Goal: Check status: Check status

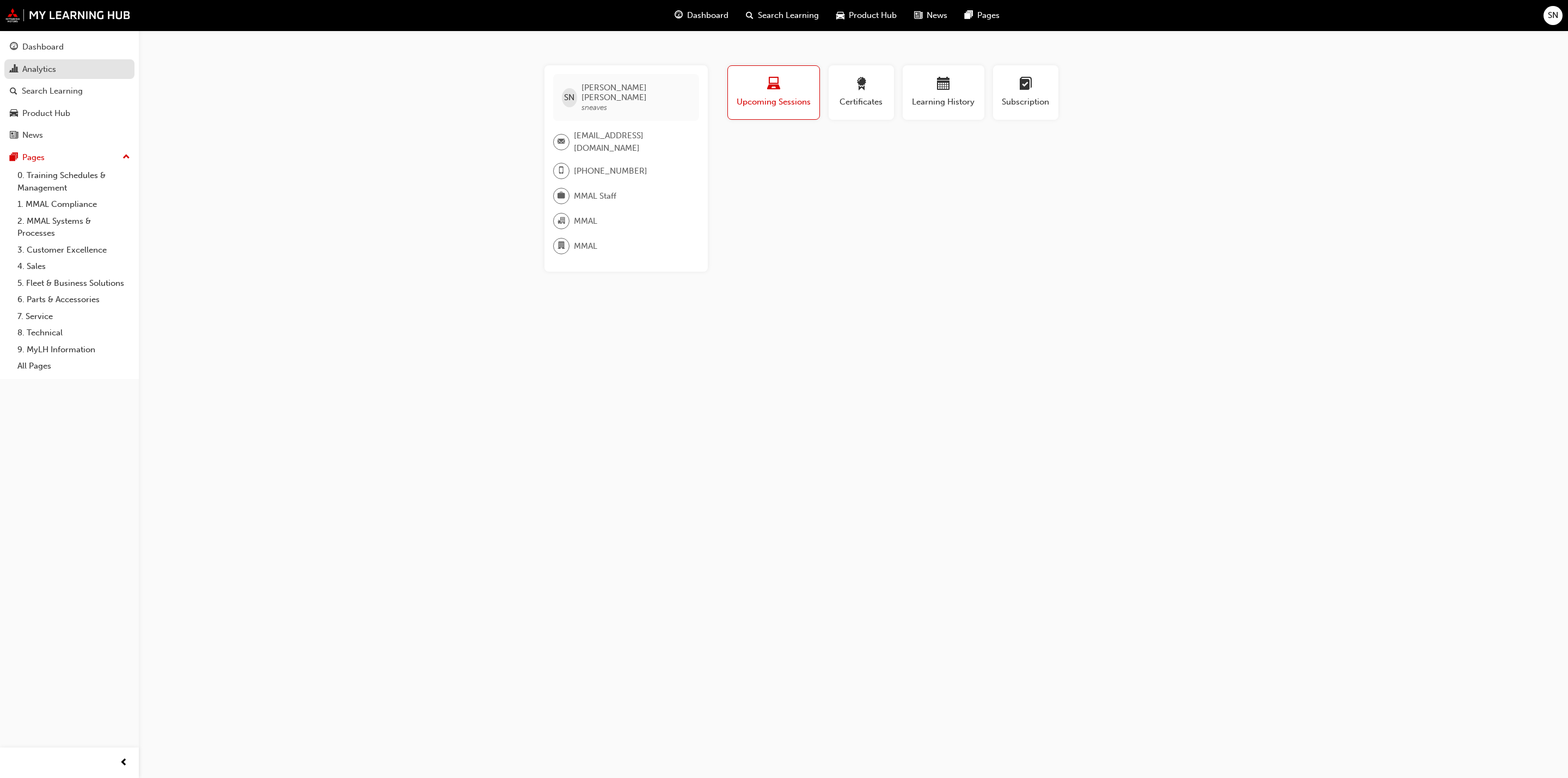
click at [35, 67] on div "Analytics" at bounding box center [39, 69] width 33 height 13
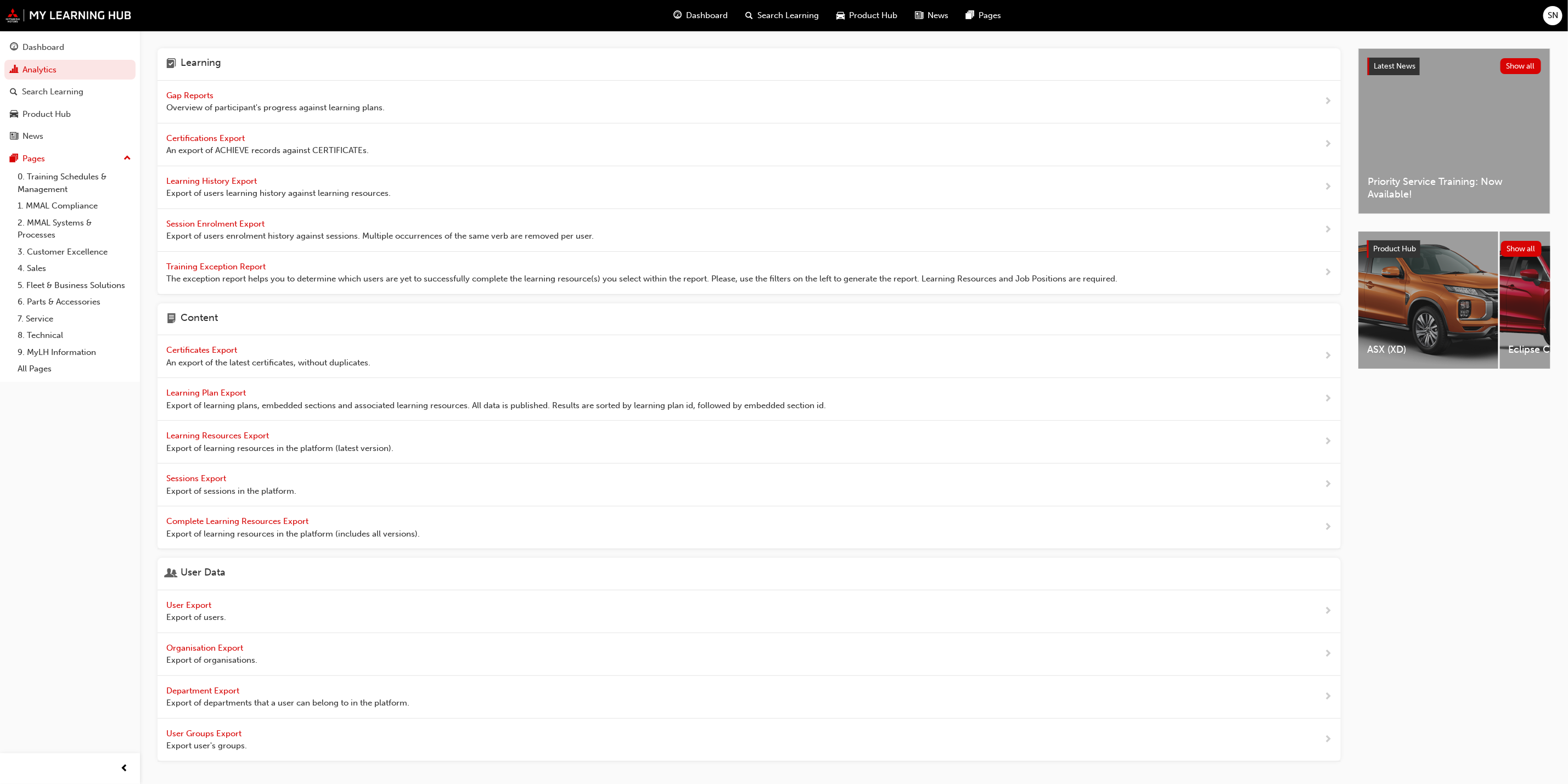
click at [218, 101] on span "Overview of participant's progress against learning plans." at bounding box center [276, 107] width 218 height 13
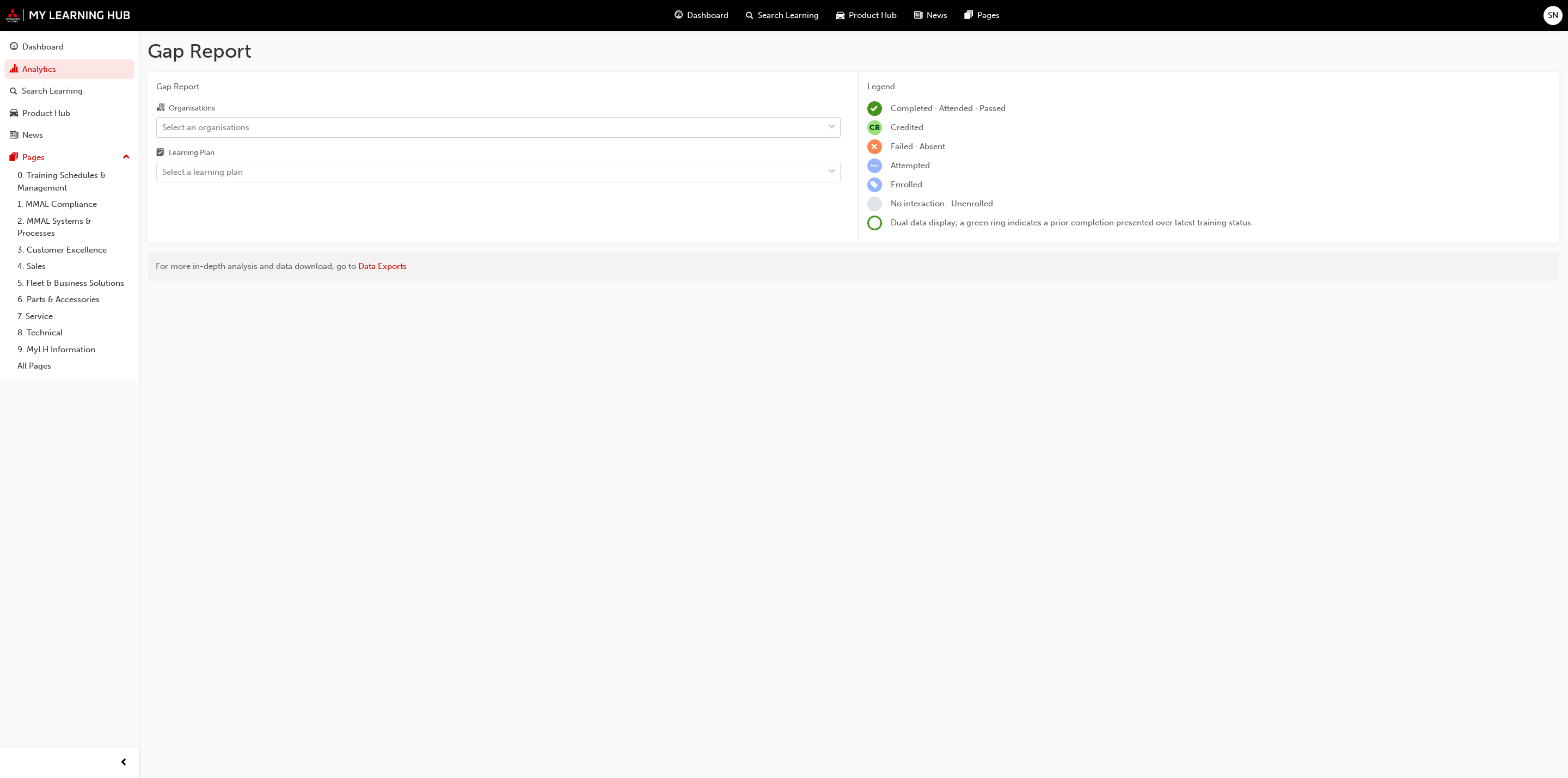
click at [240, 127] on div "Select an organisations" at bounding box center [206, 127] width 87 height 13
click at [163, 127] on input "Organisations Select an organisations" at bounding box center [163, 126] width 1 height 9
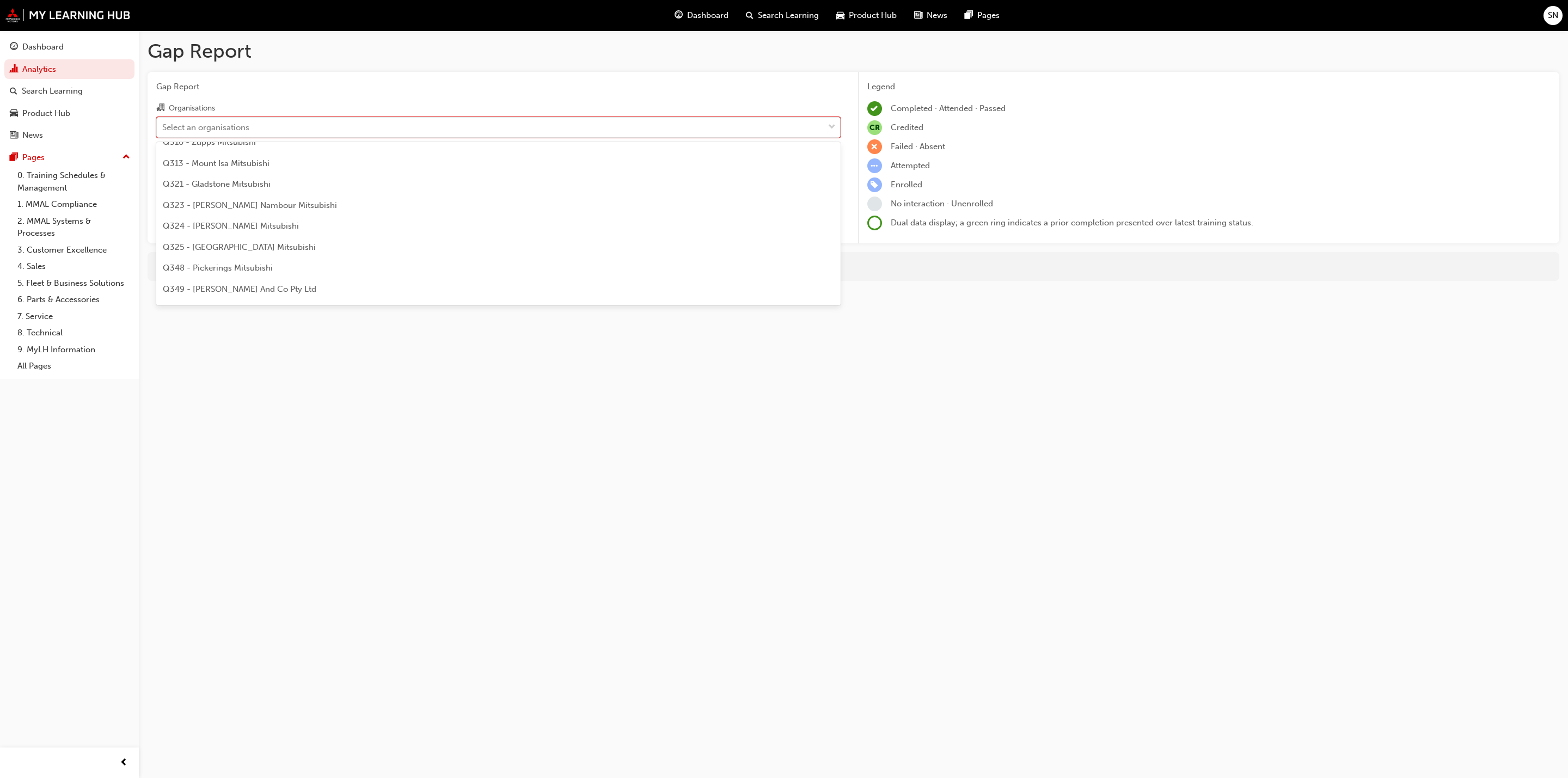
scroll to position [1225, 0]
click at [201, 190] on span "Q321 - Gladstone Mitsubishi" at bounding box center [216, 187] width 108 height 10
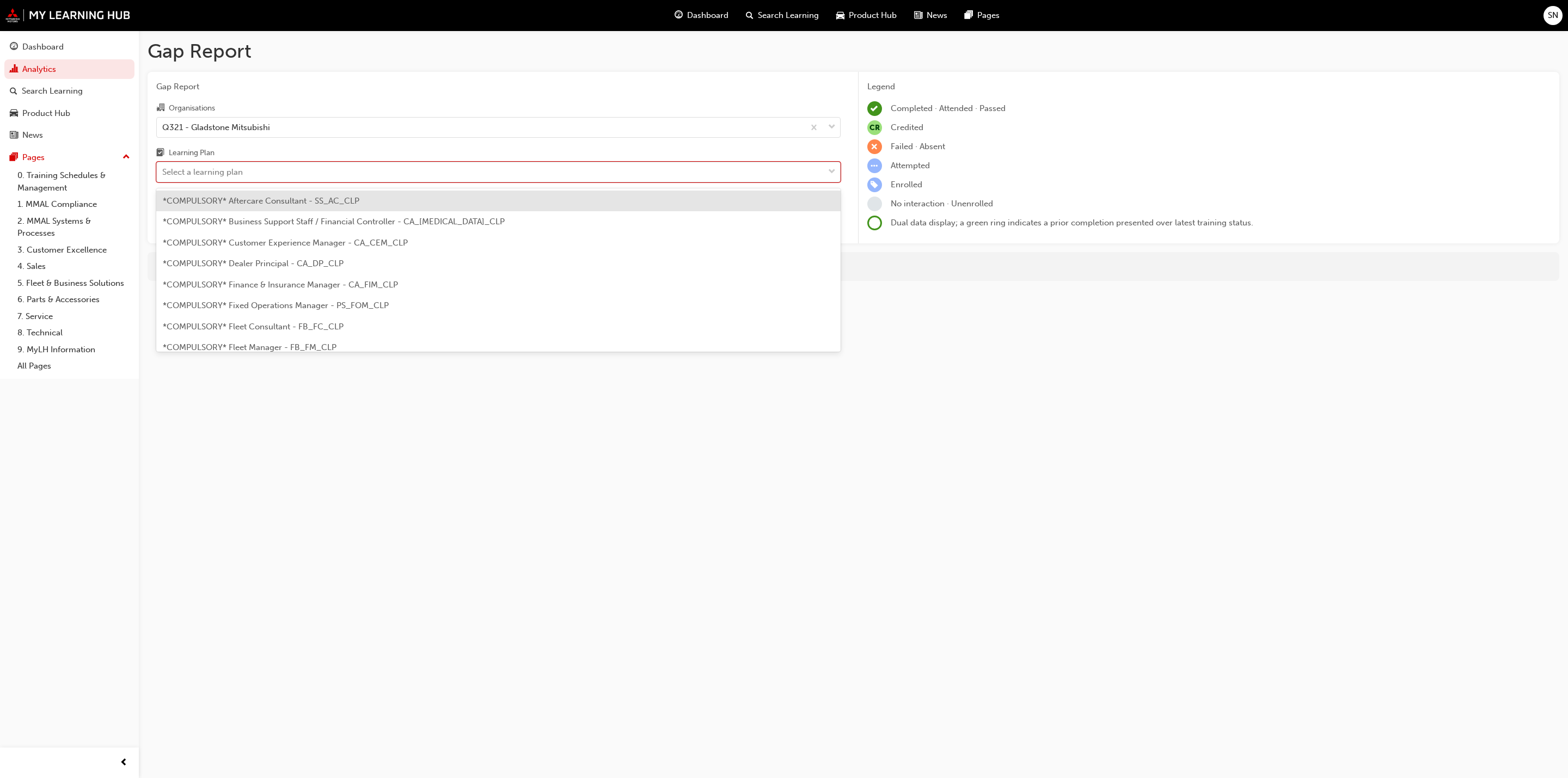
click at [209, 178] on div "Select a learning plan" at bounding box center [203, 172] width 80 height 13
click at [163, 177] on input "Learning Plan option *COMPULSORY* Aftercare Consultant - SS_AC_CLP focused, 1 o…" at bounding box center [163, 172] width 1 height 9
click at [255, 211] on span "*COMPULSORY* Sales Consultant (New / Used Cars) - SS_SCNUC_CLP" at bounding box center [297, 209] width 270 height 10
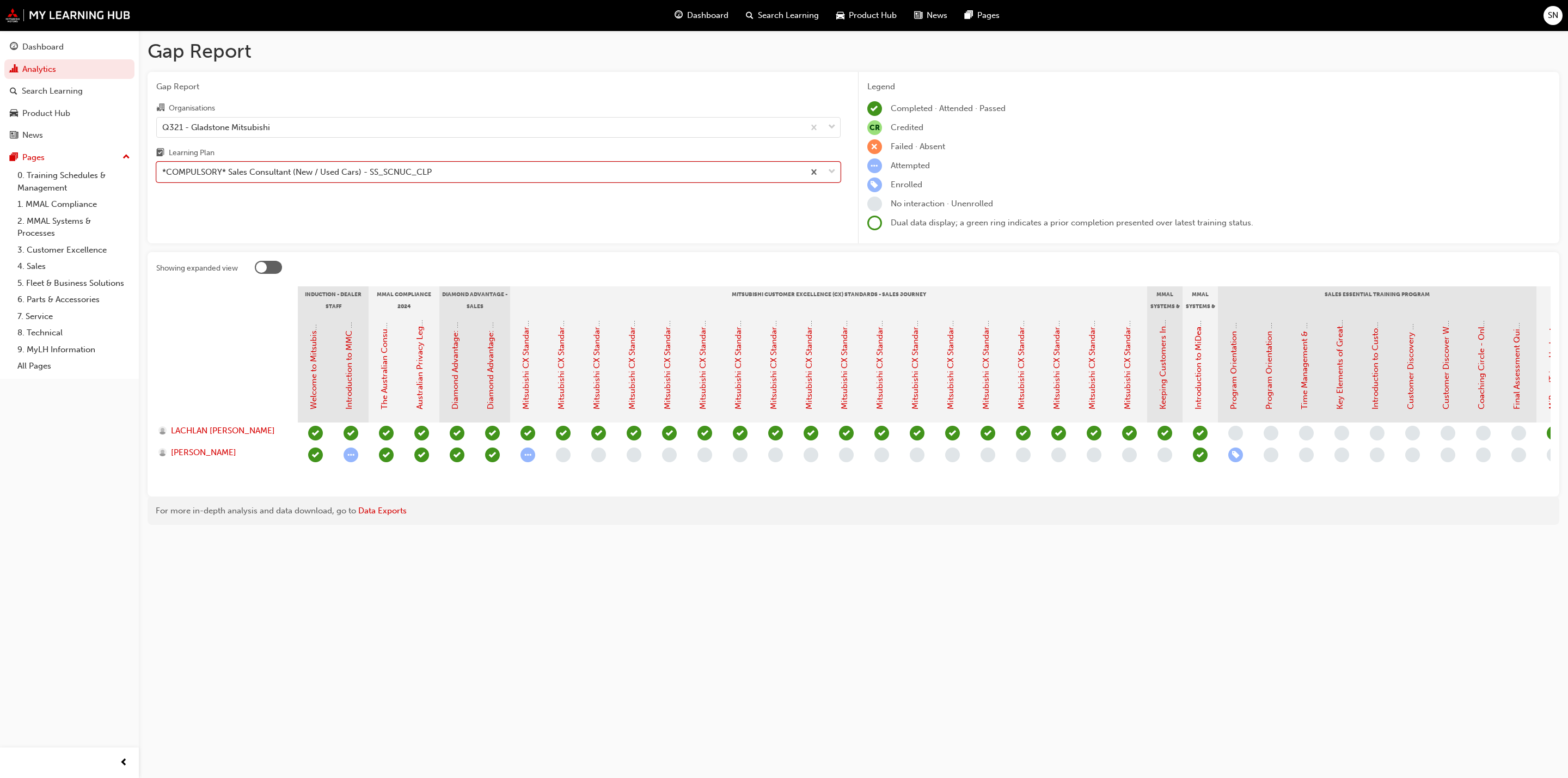
type input "C"
